Goal: Transaction & Acquisition: Purchase product/service

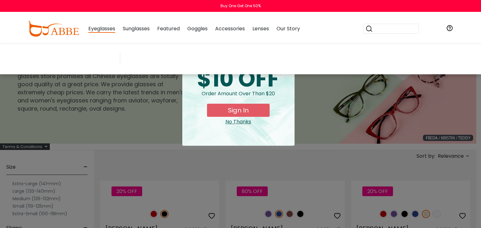
click at [110, 29] on span "Eyeglasses" at bounding box center [101, 29] width 27 height 8
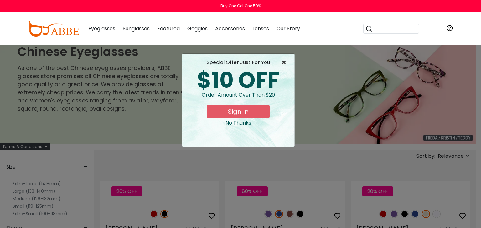
click at [283, 64] on span "×" at bounding box center [285, 63] width 8 height 8
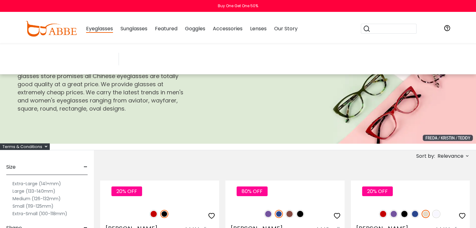
click at [105, 29] on span "Eyeglasses" at bounding box center [99, 29] width 27 height 8
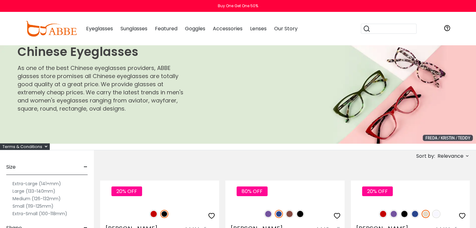
click at [105, 29] on span "Eyeglasses" at bounding box center [99, 28] width 27 height 7
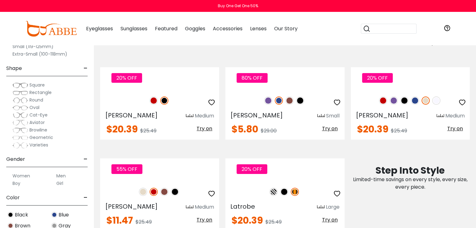
scroll to position [125, 0]
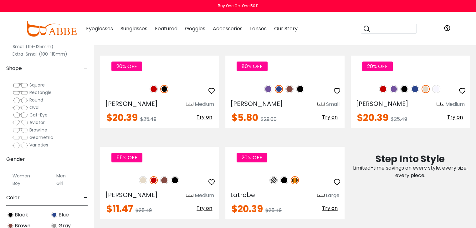
click at [59, 176] on label "Men" at bounding box center [60, 176] width 9 height 8
click at [62, 175] on label "Men" at bounding box center [60, 176] width 9 height 8
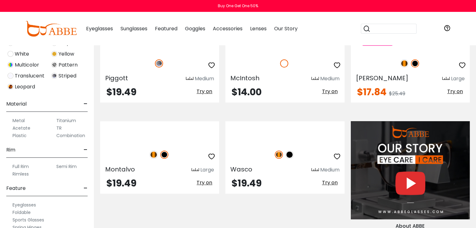
scroll to position [83, 0]
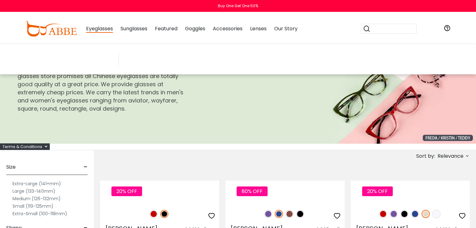
click at [111, 31] on span "Eyeglasses" at bounding box center [99, 29] width 27 height 8
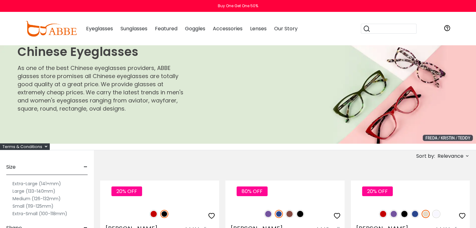
click at [109, 27] on span "Eyeglasses" at bounding box center [99, 28] width 27 height 7
click at [59, 34] on img at bounding box center [50, 29] width 51 height 16
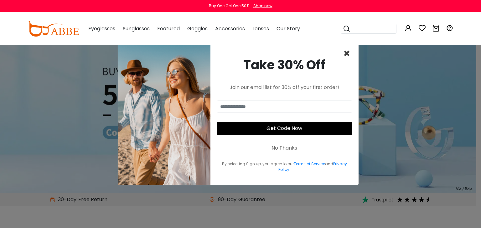
click at [346, 58] on span "×" at bounding box center [346, 54] width 7 height 16
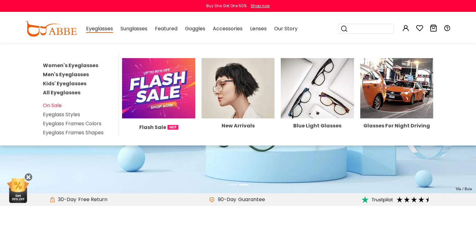
click at [63, 71] on link "Men's Eyeglasses" at bounding box center [66, 74] width 46 height 7
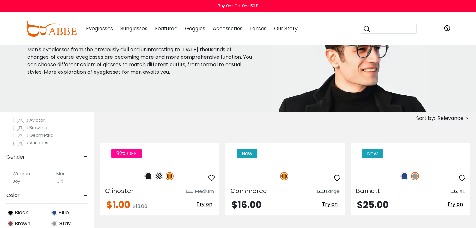
scroll to position [125, 0]
click at [60, 171] on label "Men" at bounding box center [60, 173] width 9 height 8
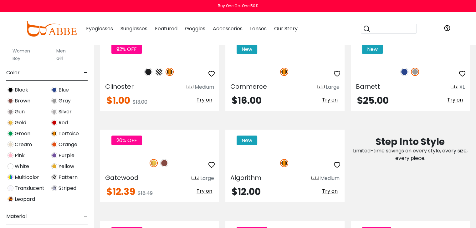
scroll to position [167, 0]
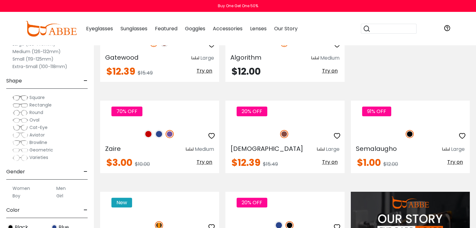
scroll to position [167, 0]
